Goal: Information Seeking & Learning: Learn about a topic

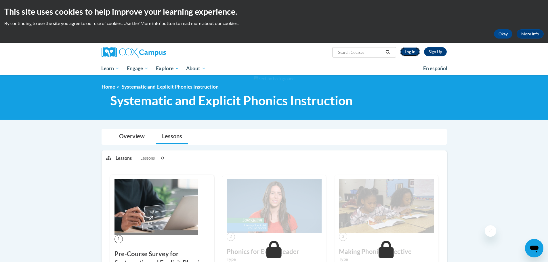
click at [410, 52] on link "Log In" at bounding box center [410, 51] width 20 height 9
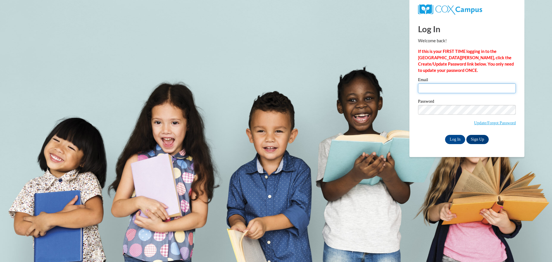
click at [444, 89] on input "Email" at bounding box center [467, 88] width 98 height 10
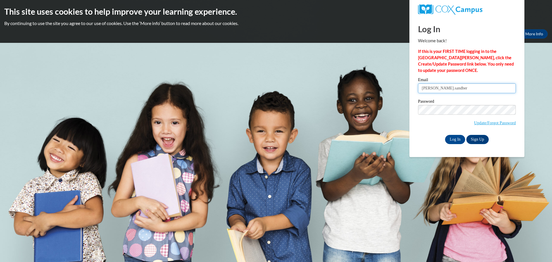
type input "ryan.sandberg"
type input "ryan.sandberg@salem.k12.wi.us"
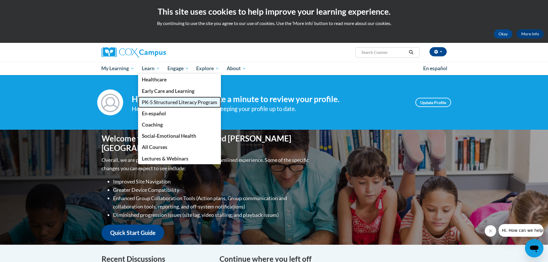
click at [162, 104] on span "PK-5 Structured Literacy Program" at bounding box center [179, 102] width 75 height 6
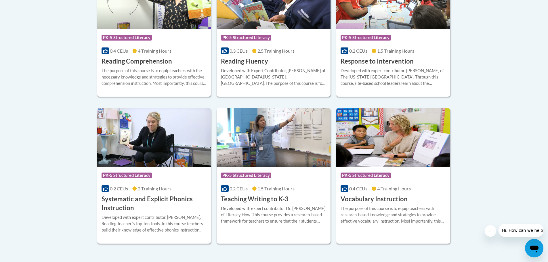
scroll to position [603, 0]
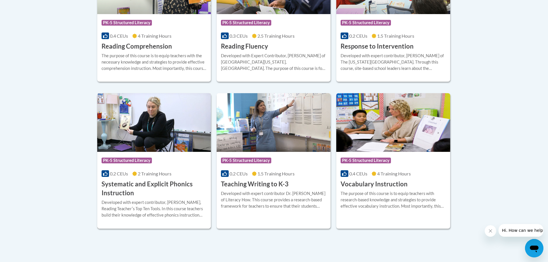
click at [174, 183] on h3 "Systematic and Explicit Phonics Instruction" at bounding box center [153, 189] width 105 height 18
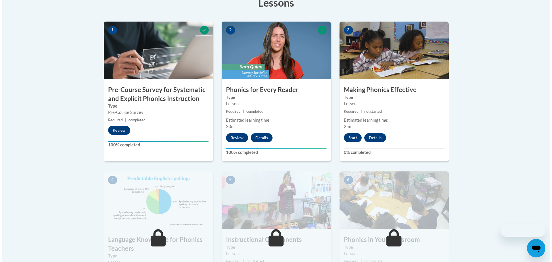
scroll to position [172, 0]
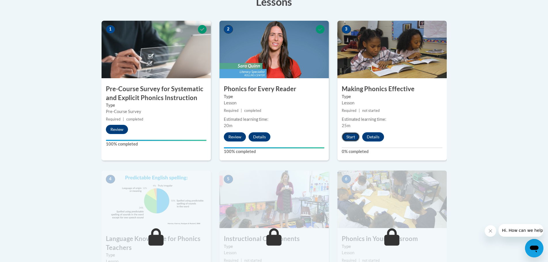
click at [347, 139] on button "Start" at bounding box center [351, 136] width 18 height 9
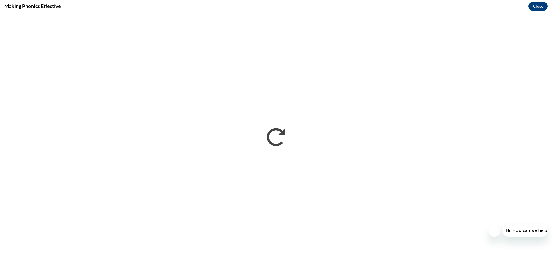
scroll to position [0, 0]
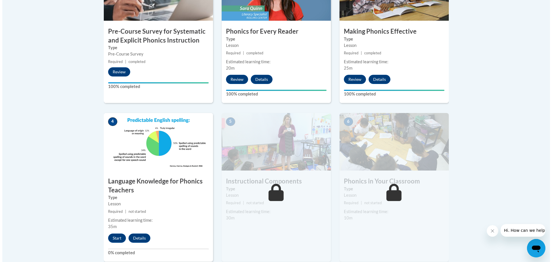
scroll to position [316, 0]
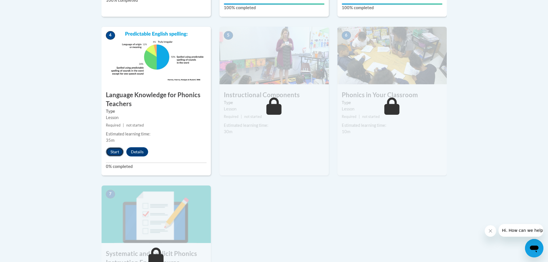
click at [116, 154] on button "Start" at bounding box center [115, 151] width 18 height 9
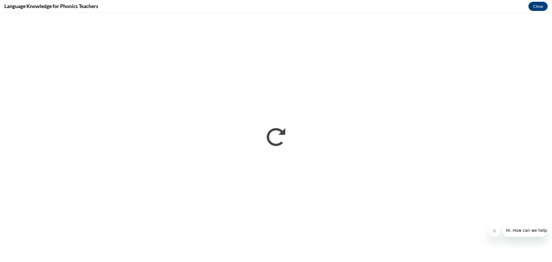
scroll to position [0, 0]
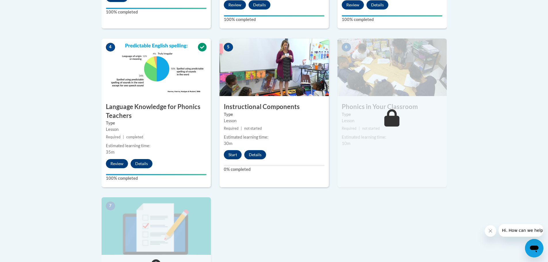
scroll to position [307, 0]
